Goal: Navigation & Orientation: Find specific page/section

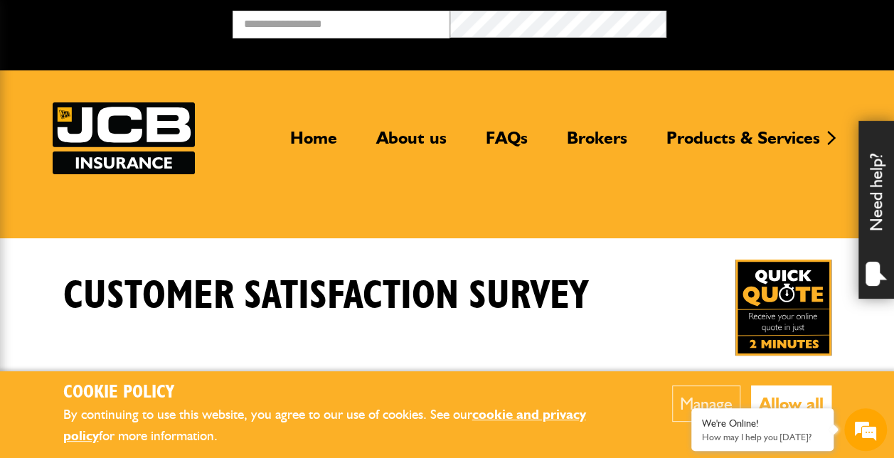
click at [166, 119] on img at bounding box center [124, 138] width 142 height 72
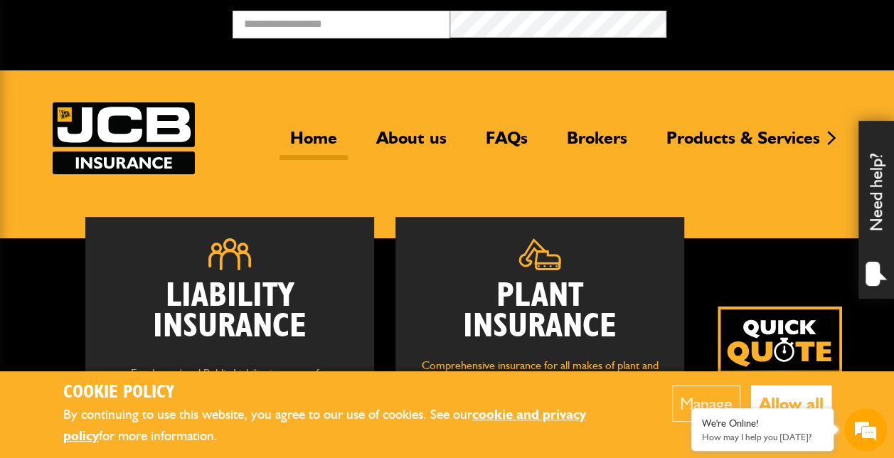
click at [326, 135] on link "Home" at bounding box center [314, 143] width 68 height 33
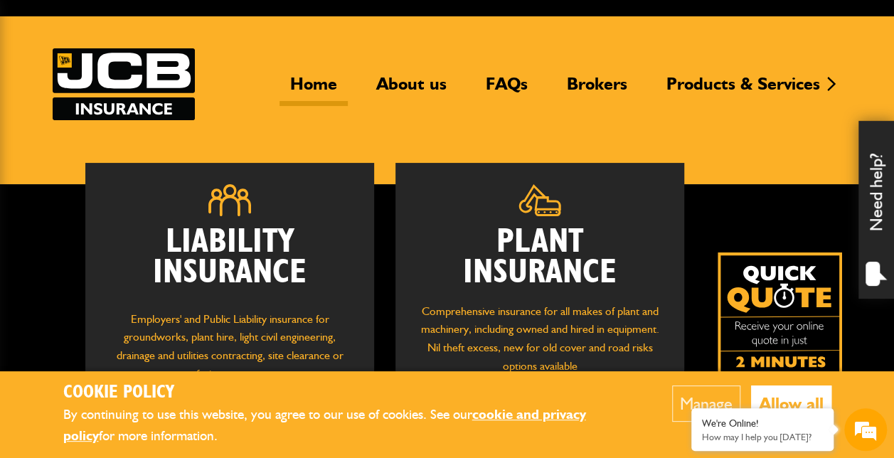
scroll to position [51, 0]
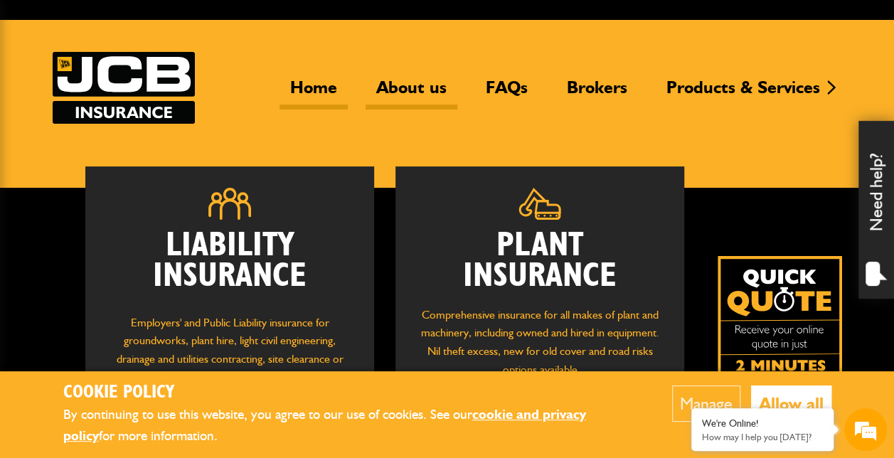
click at [415, 87] on link "About us" at bounding box center [412, 93] width 92 height 33
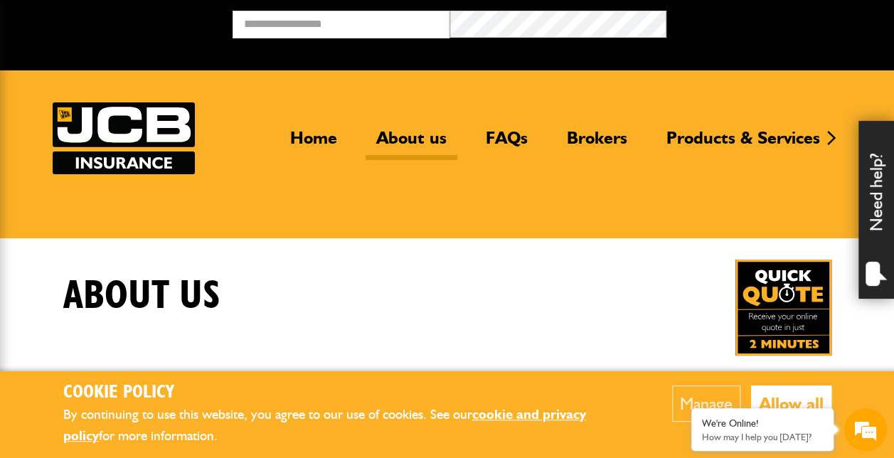
click at [889, 103] on header "Home About us FAQs Brokers Products & Services Construction insurance Car and c…" at bounding box center [447, 154] width 894 height 168
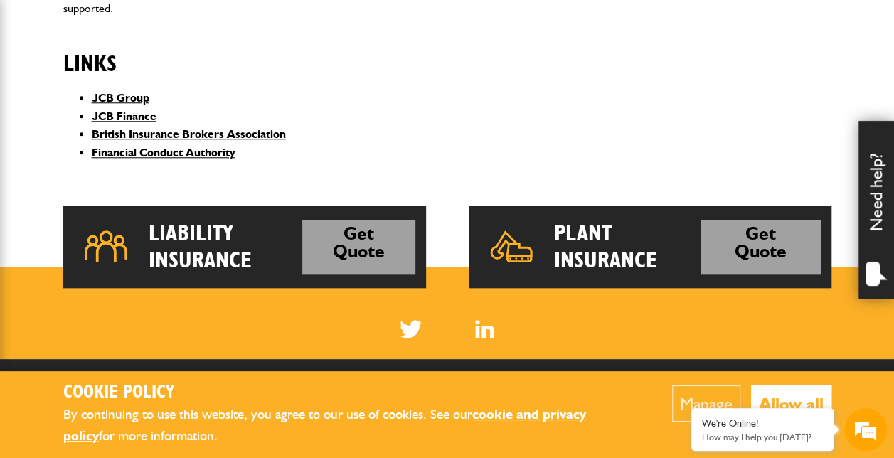
scroll to position [872, 0]
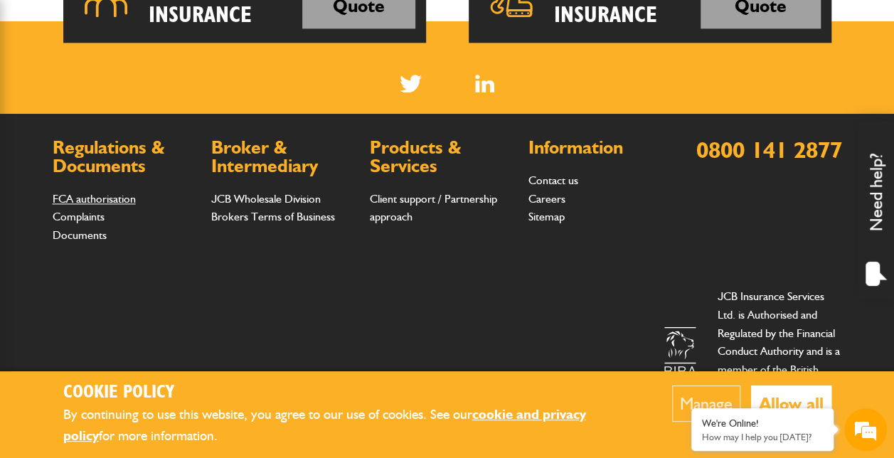
click at [118, 193] on link "FCA authorisation" at bounding box center [94, 199] width 83 height 14
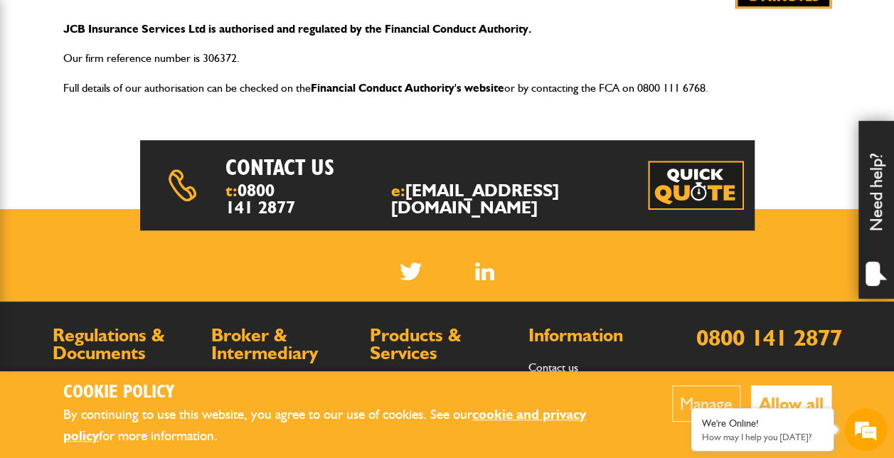
click at [408, 90] on link "Financial Conduct Authority's website" at bounding box center [408, 88] width 194 height 14
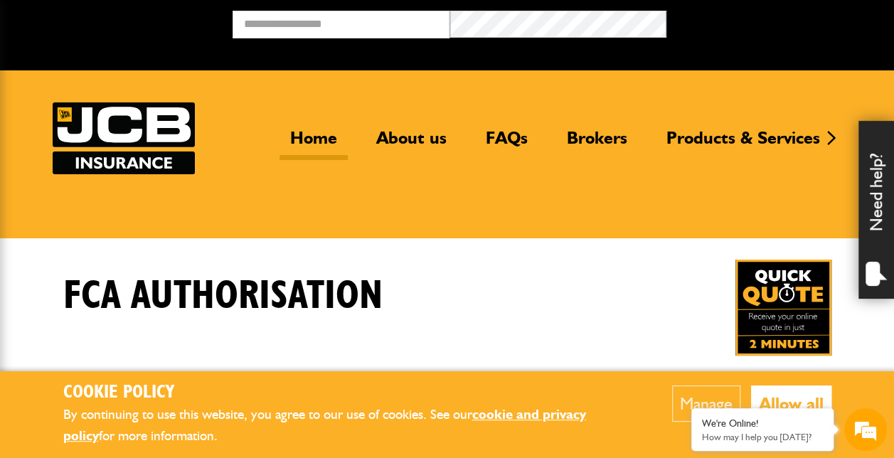
click at [300, 131] on link "Home" at bounding box center [314, 143] width 68 height 33
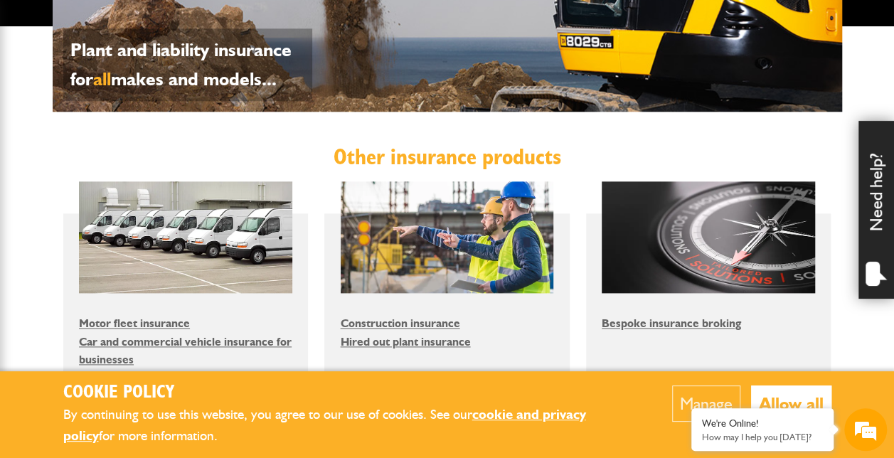
scroll to position [889, 0]
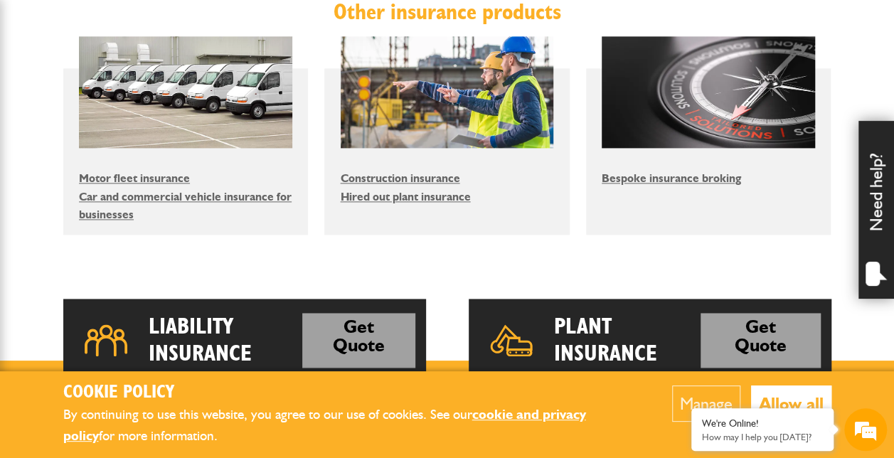
click at [761, 393] on button "Allow all" at bounding box center [791, 404] width 80 height 36
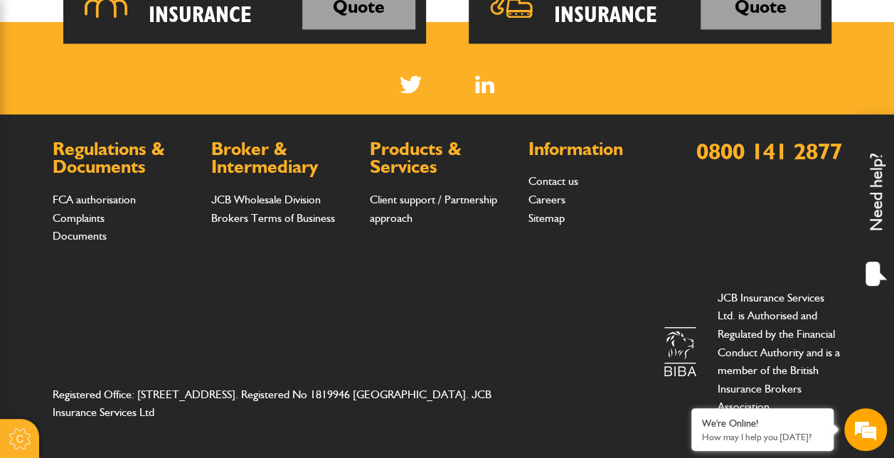
scroll to position [0, 0]
click at [549, 198] on link "Careers" at bounding box center [547, 199] width 37 height 14
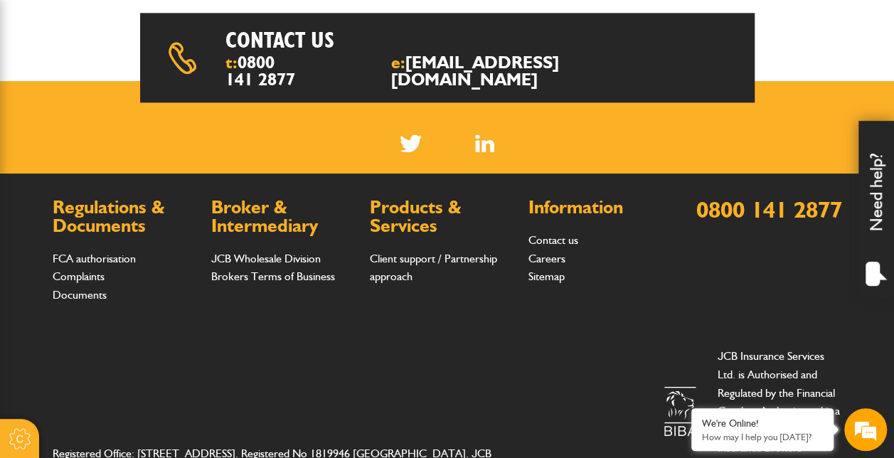
scroll to position [952, 0]
